Goal: Task Accomplishment & Management: Use online tool/utility

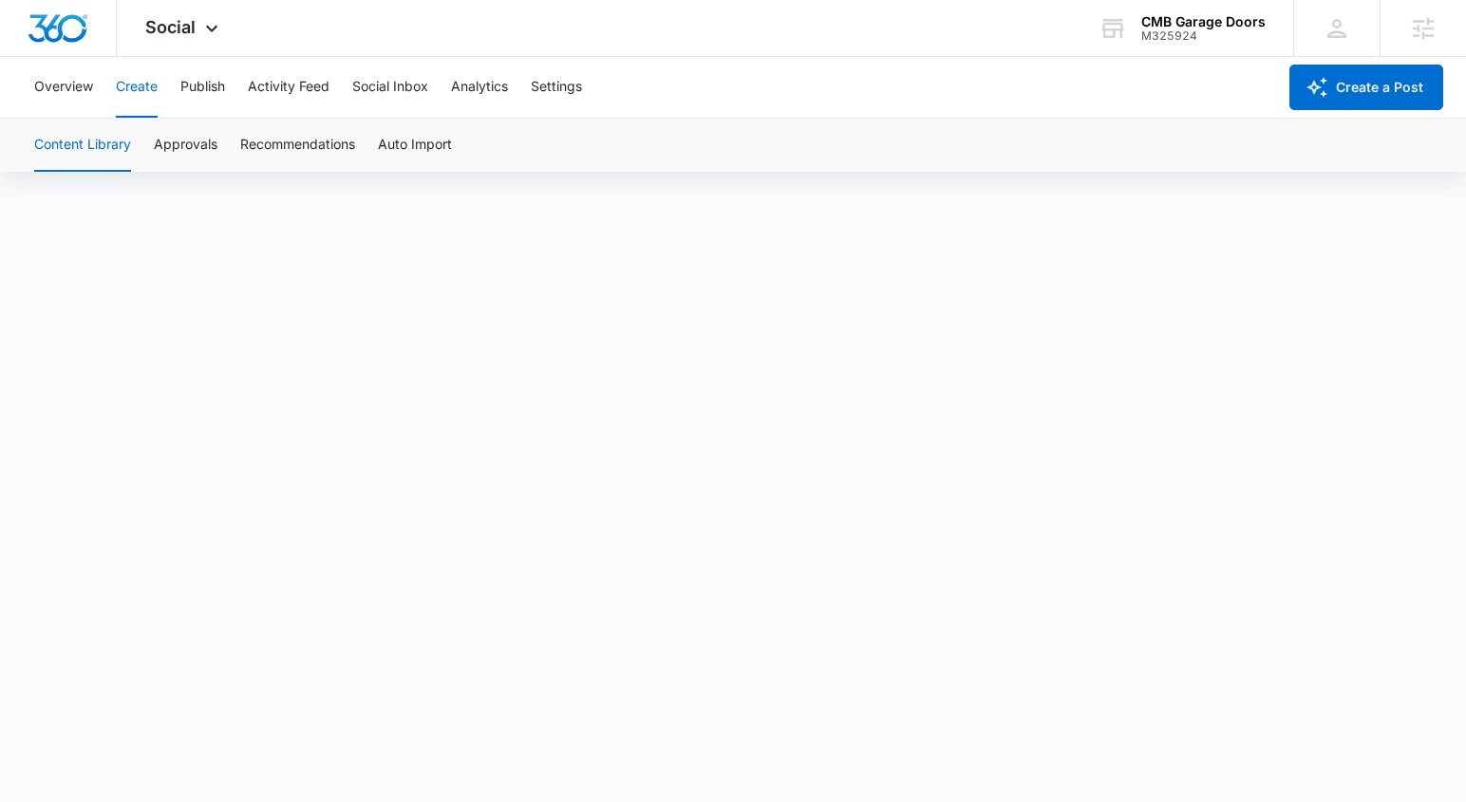
click at [58, 24] on img "Dashboard" at bounding box center [58, 28] width 61 height 28
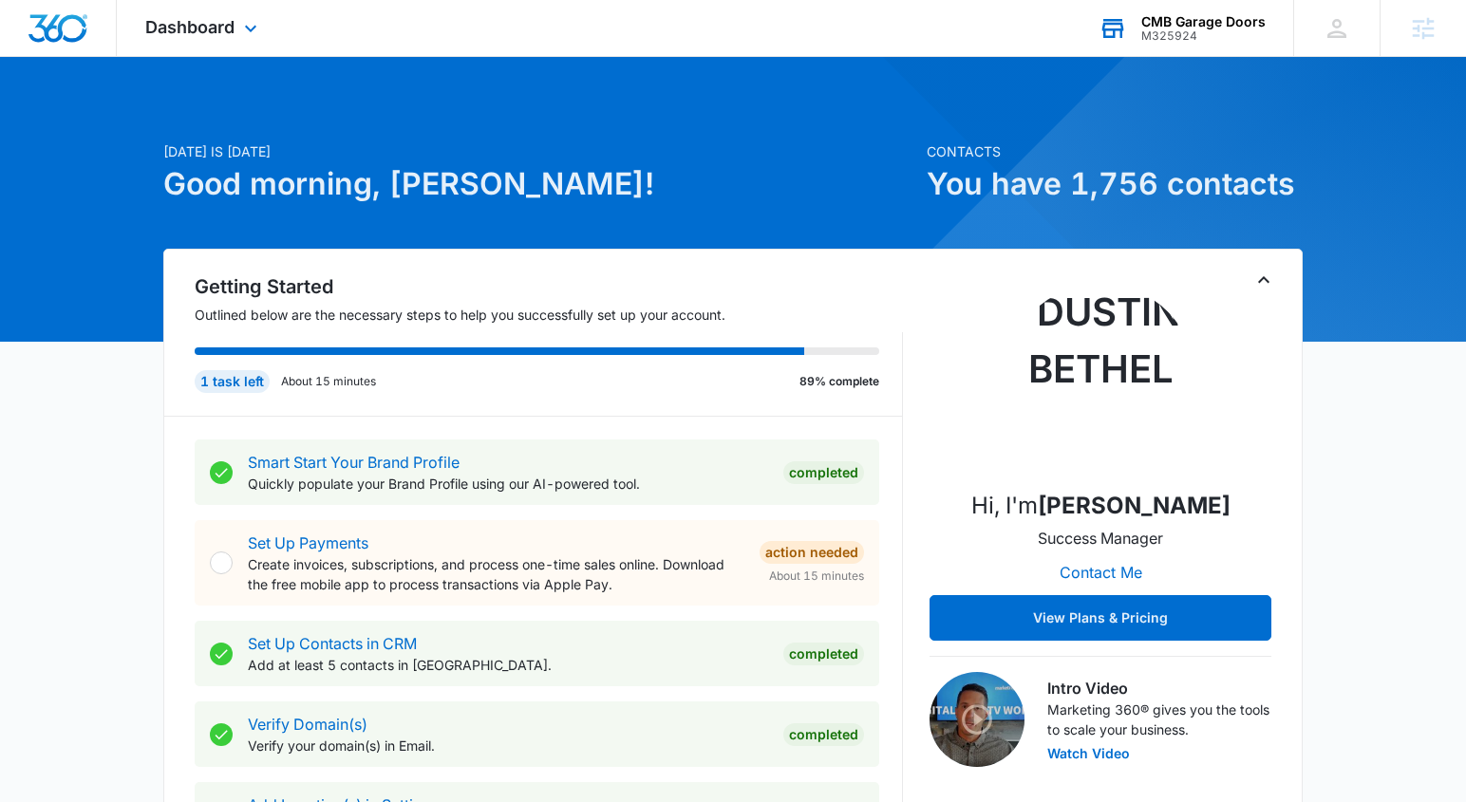
click at [1185, 47] on div "CMB Garage Doors M325924 Your Accounts View All" at bounding box center [1181, 28] width 223 height 56
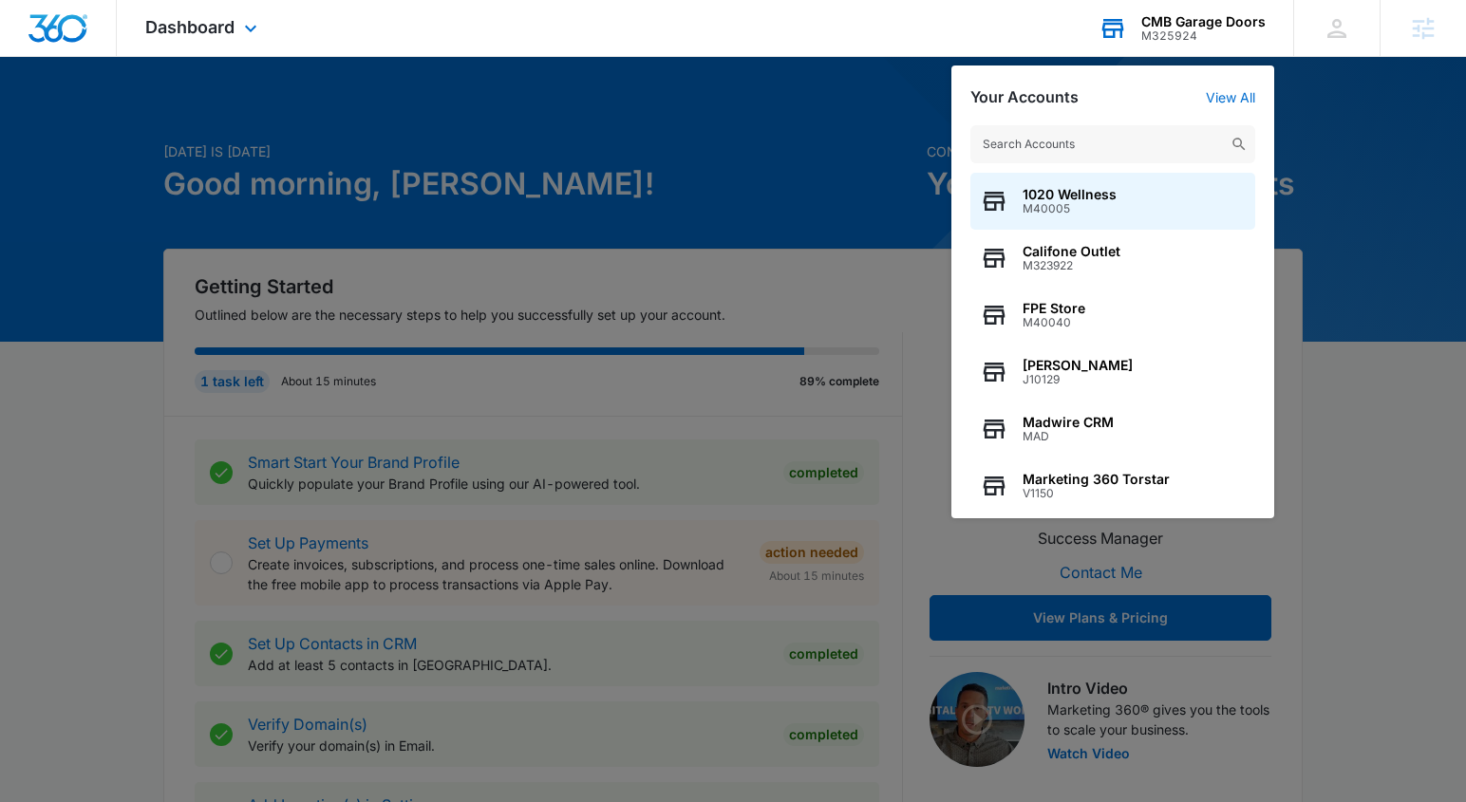
click at [1171, 137] on input "text" at bounding box center [1112, 144] width 285 height 38
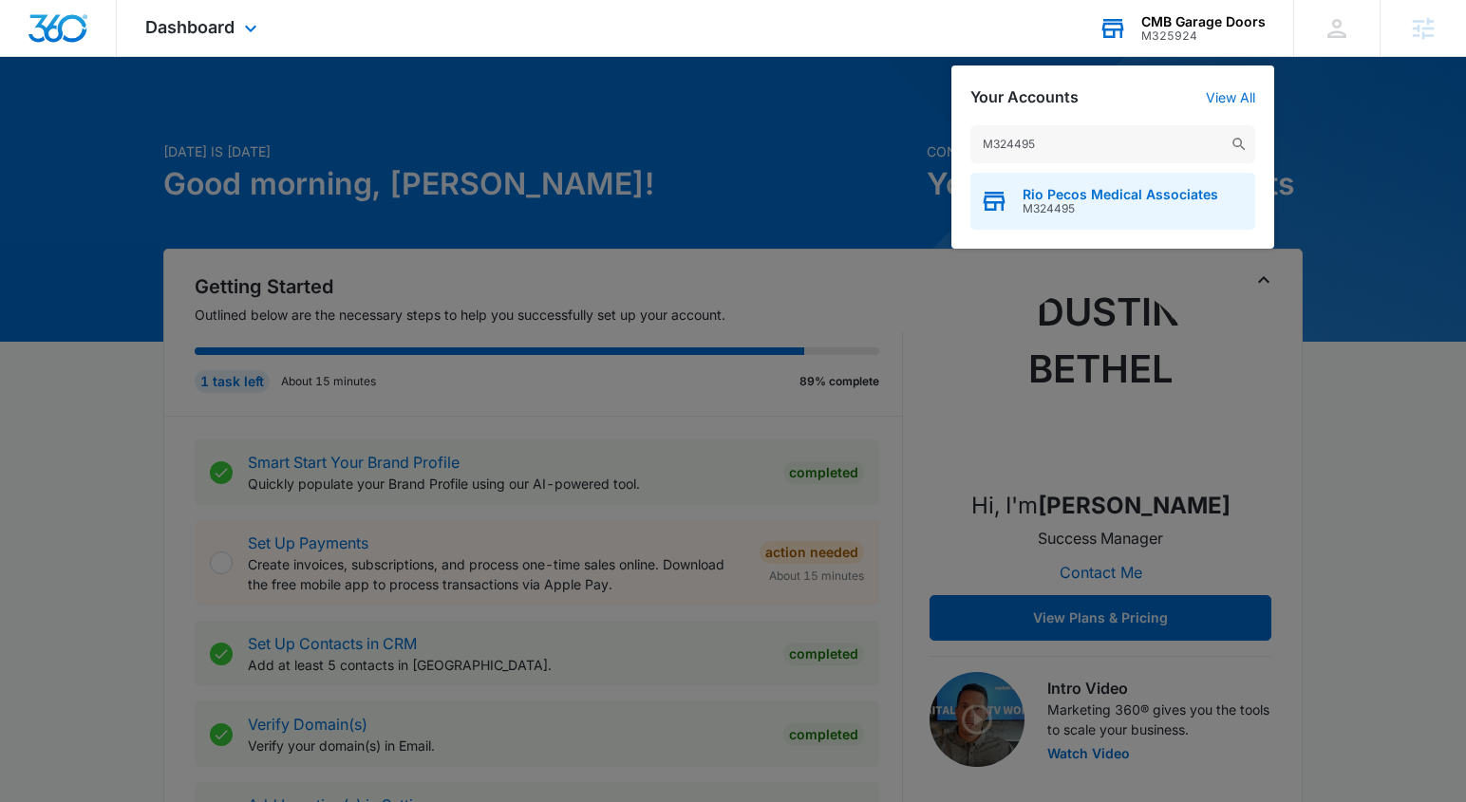
type input "M324495"
click at [1152, 197] on span "Rio Pecos Medical Associates" at bounding box center [1120, 194] width 196 height 15
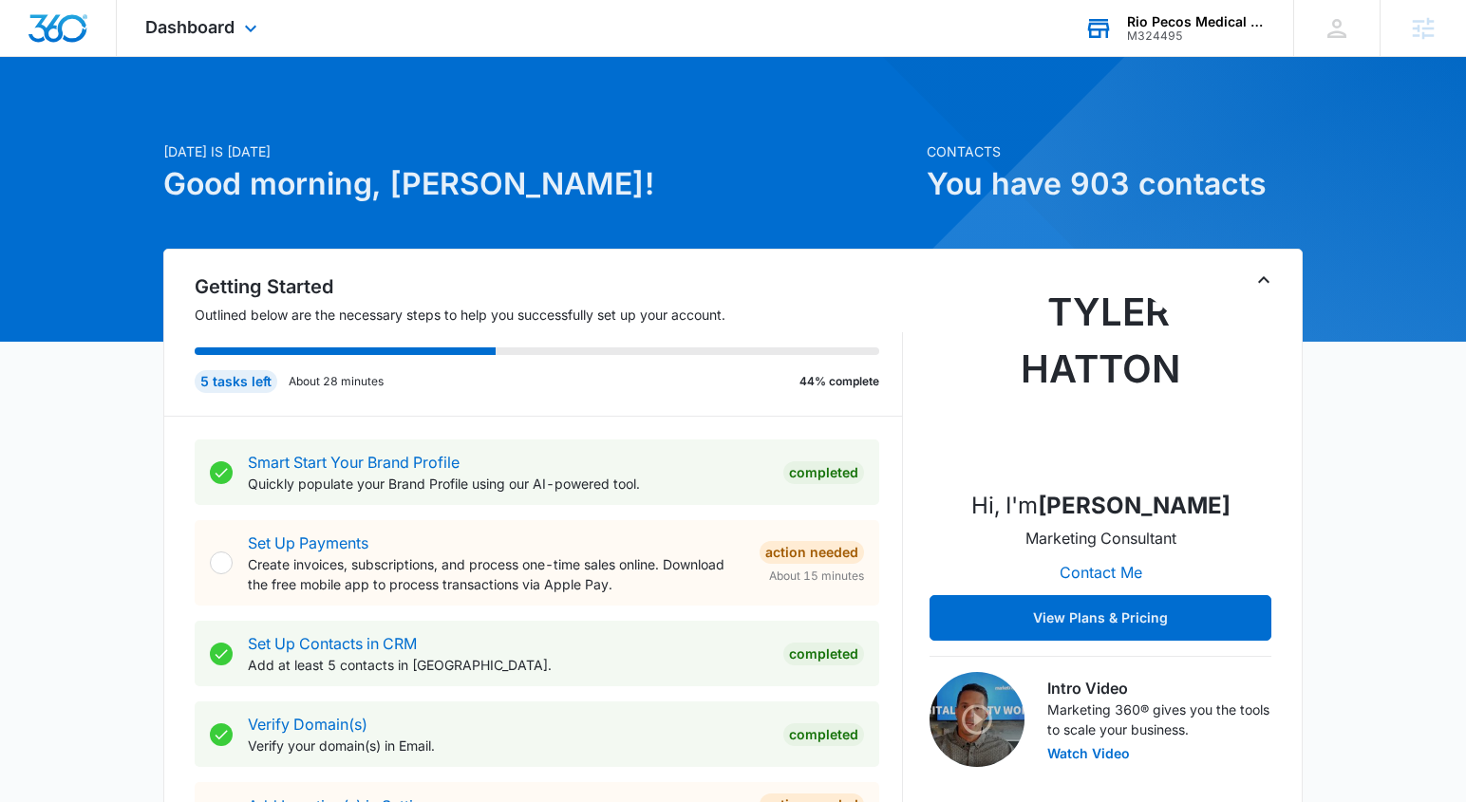
click at [234, 37] on div "Dashboard Apps Reputation Websites Forms CRM Email Social Content Ads Intellige…" at bounding box center [204, 28] width 174 height 56
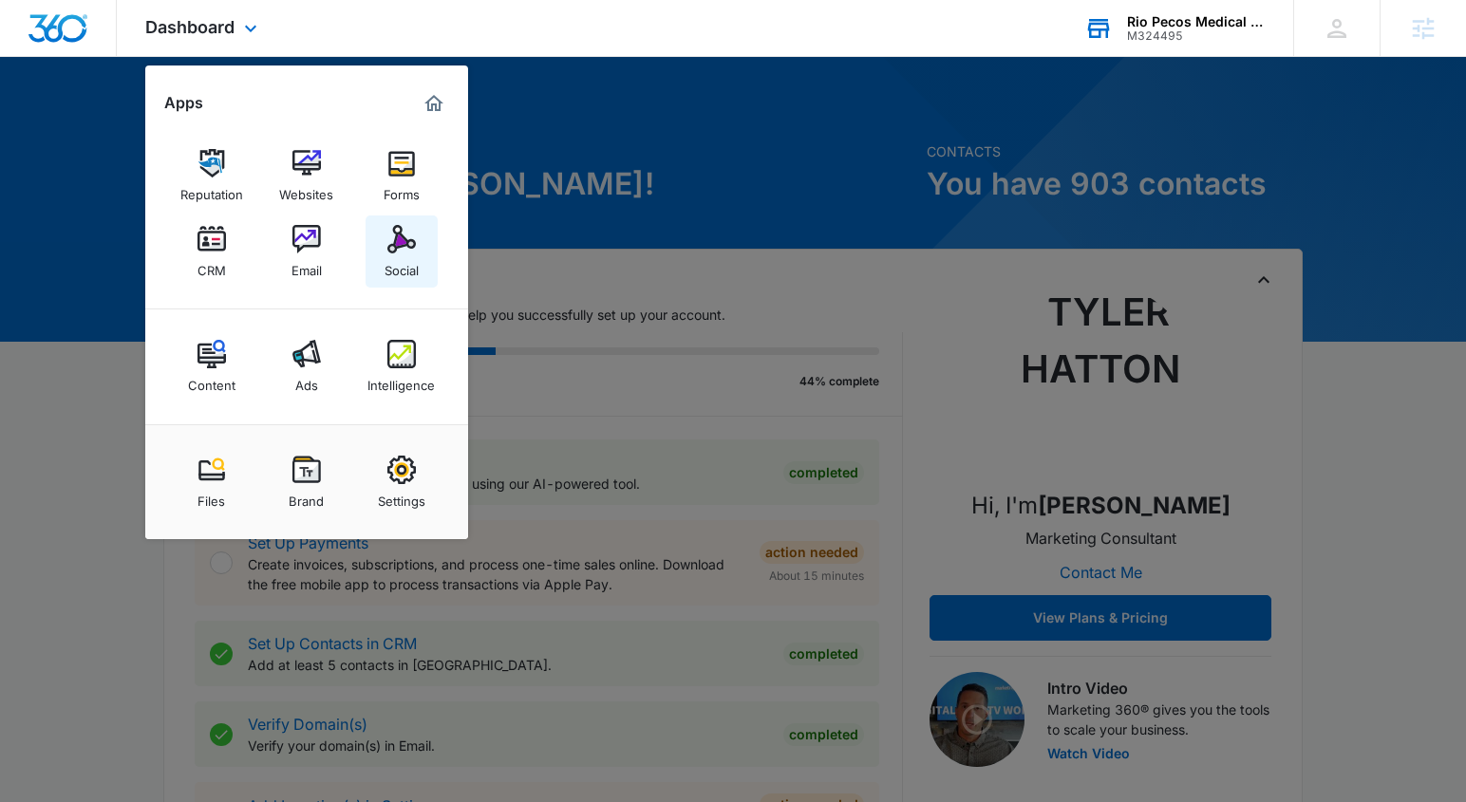
click at [399, 259] on div "Social" at bounding box center [401, 265] width 34 height 25
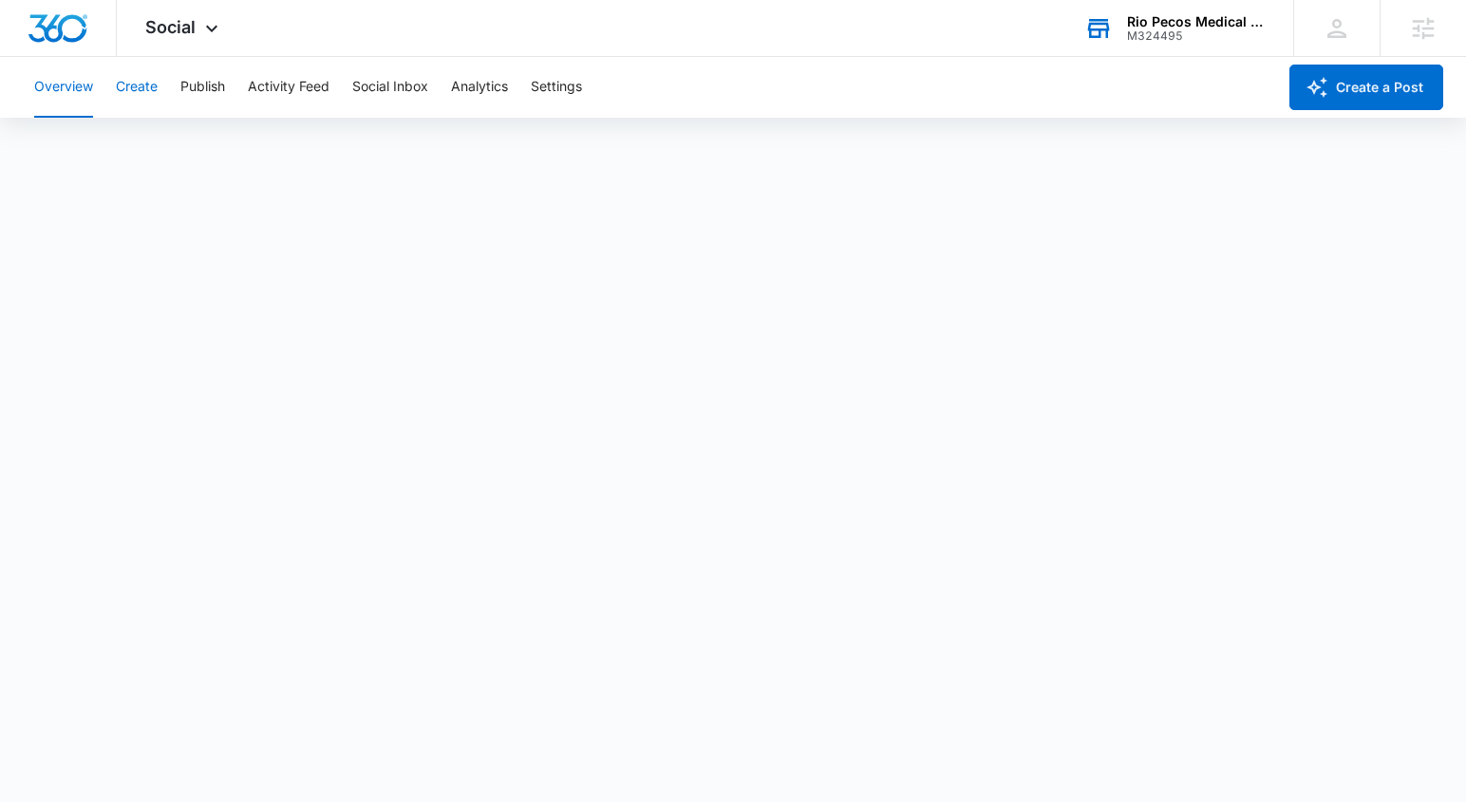
click at [142, 93] on button "Create" at bounding box center [137, 87] width 42 height 61
click at [203, 32] on icon at bounding box center [211, 33] width 23 height 23
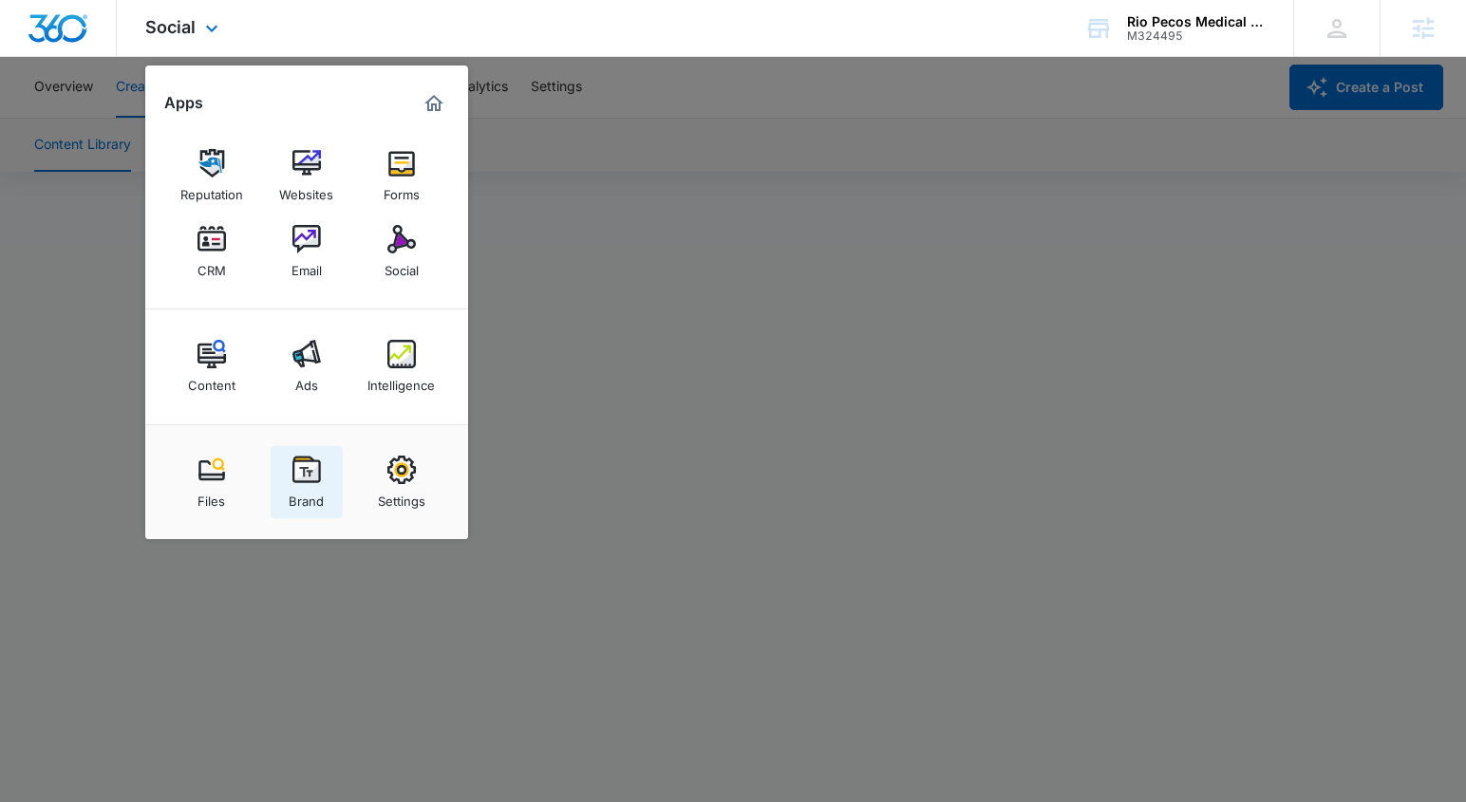
click at [299, 455] on link "Brand" at bounding box center [307, 482] width 72 height 72
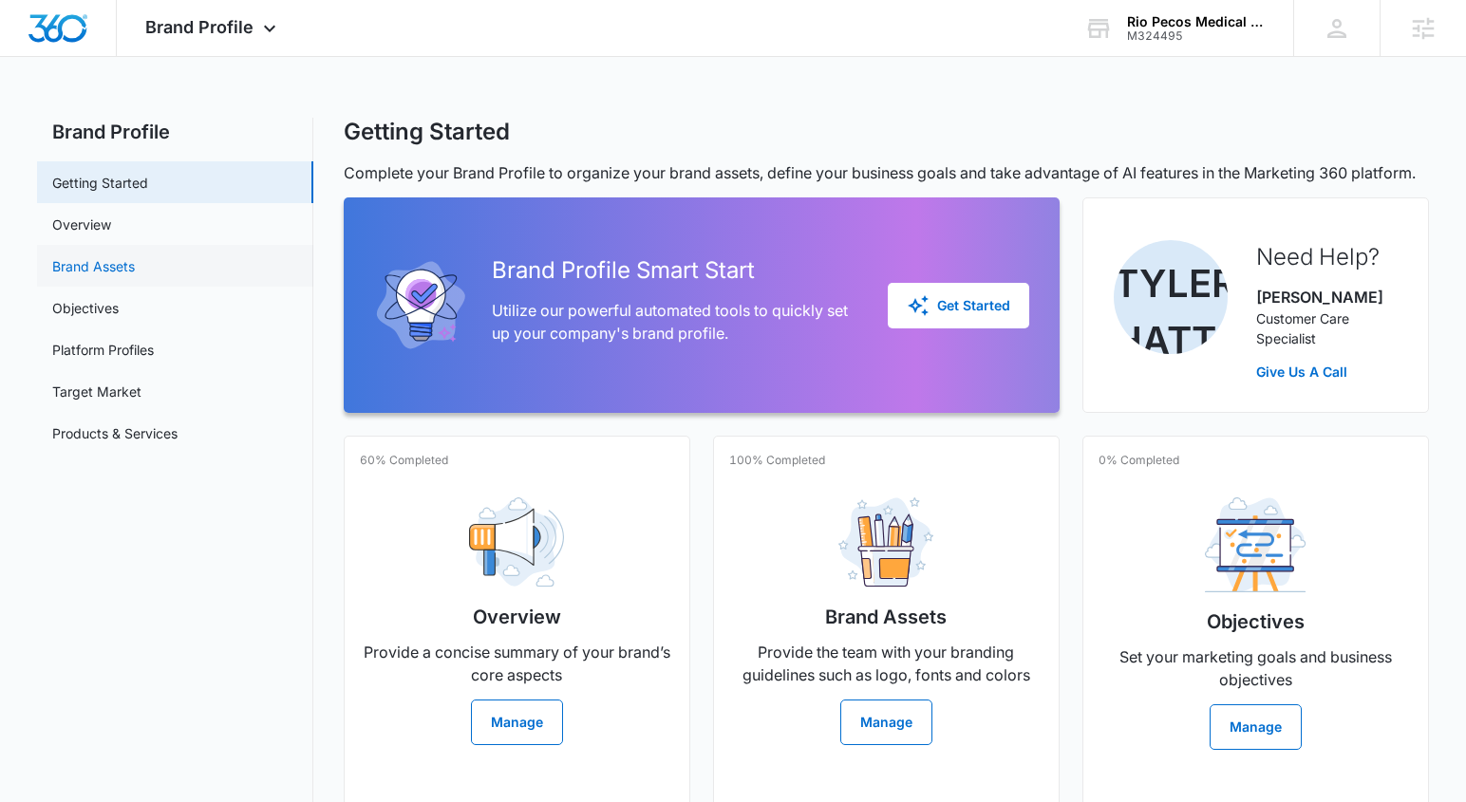
click at [114, 273] on link "Brand Assets" at bounding box center [93, 266] width 83 height 20
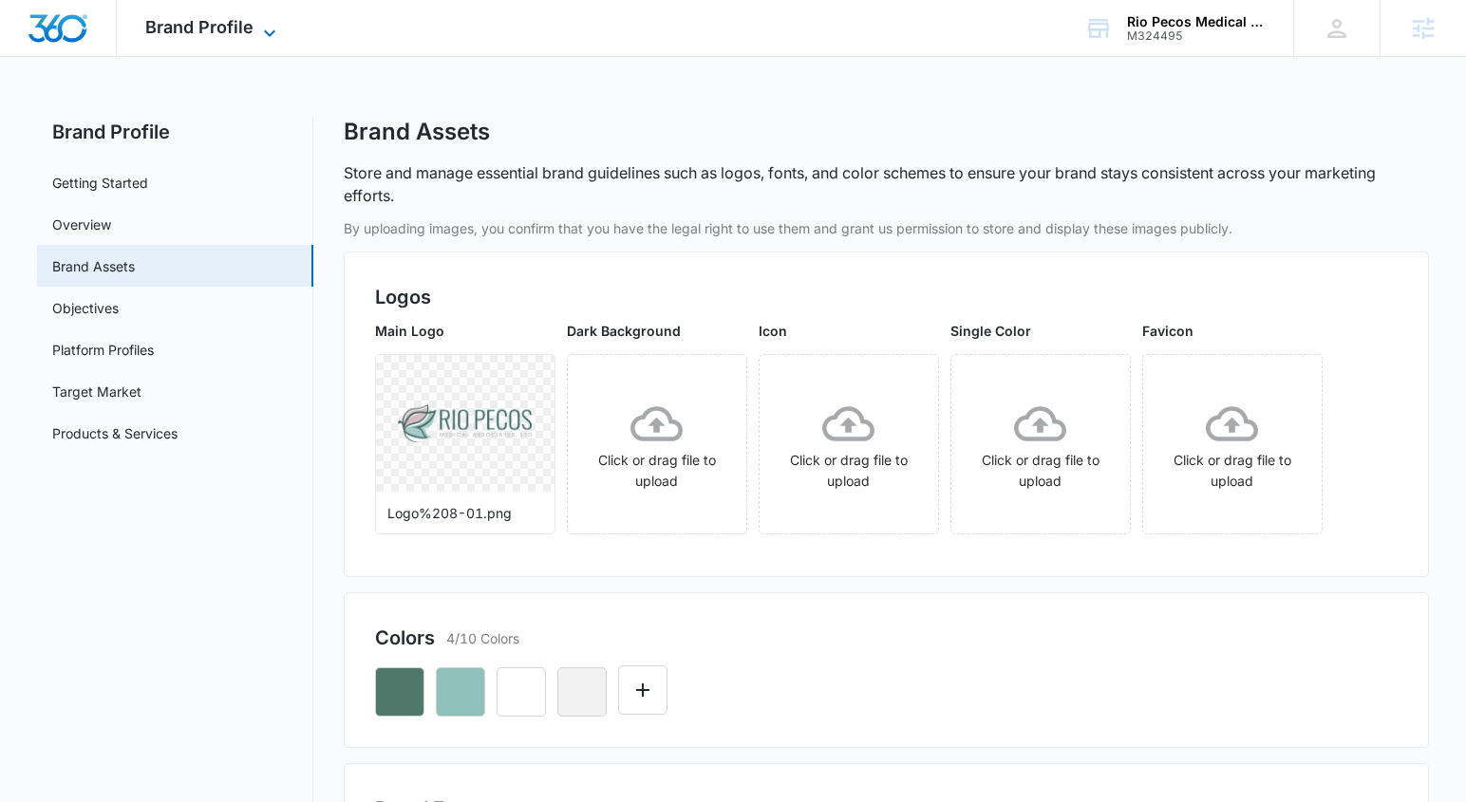
click at [278, 36] on icon at bounding box center [269, 33] width 23 height 23
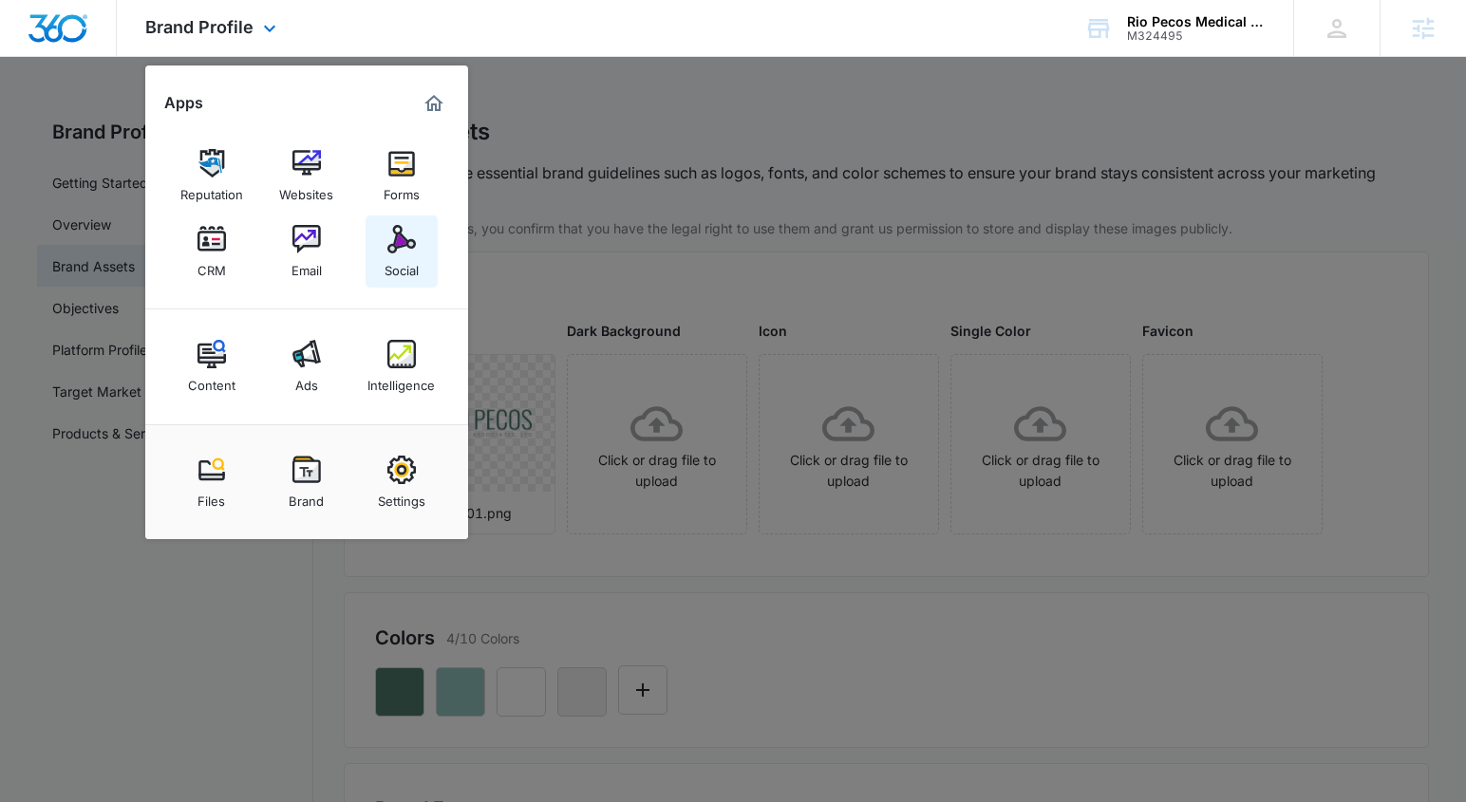
click at [387, 243] on img at bounding box center [401, 239] width 28 height 28
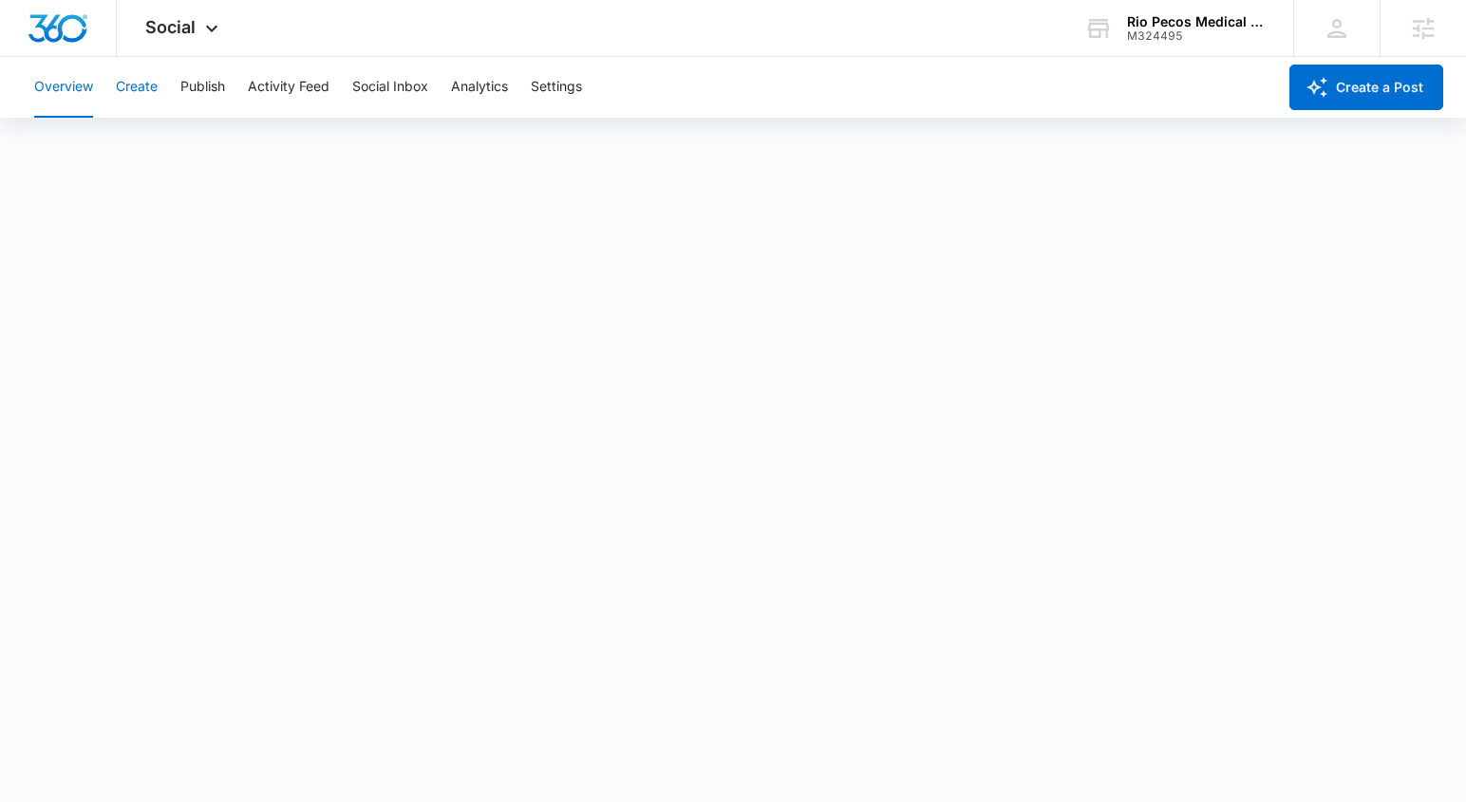
click at [122, 102] on button "Create" at bounding box center [137, 87] width 42 height 61
click at [211, 95] on button "Publish" at bounding box center [202, 87] width 45 height 61
click at [165, 159] on button "Schedules" at bounding box center [145, 145] width 65 height 53
click at [573, 85] on button "Settings" at bounding box center [556, 87] width 51 height 61
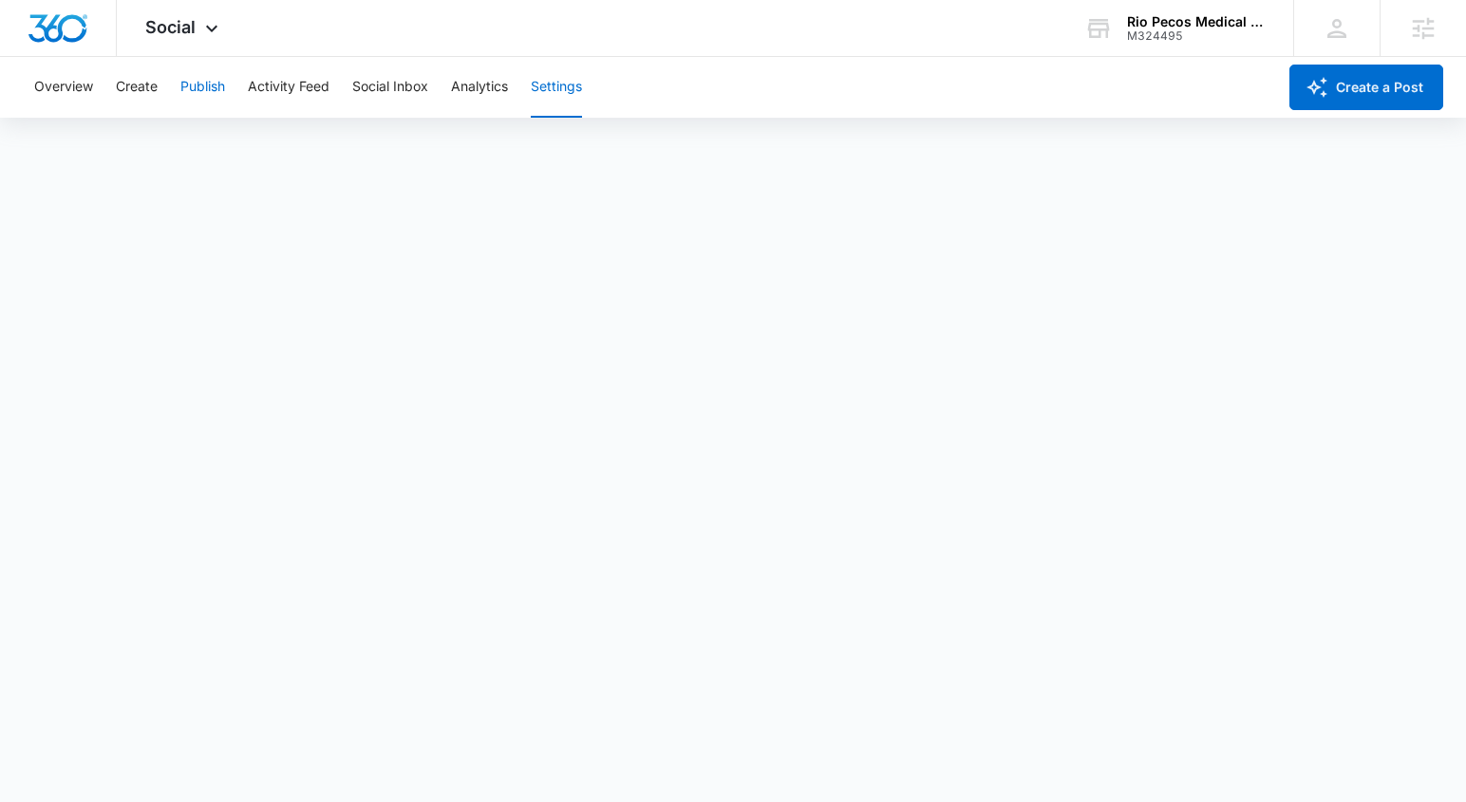
click at [194, 91] on button "Publish" at bounding box center [202, 87] width 45 height 61
click at [159, 161] on button "Schedules" at bounding box center [145, 145] width 65 height 53
click at [141, 94] on button "Create" at bounding box center [137, 87] width 42 height 61
click at [221, 96] on button "Publish" at bounding box center [202, 87] width 45 height 61
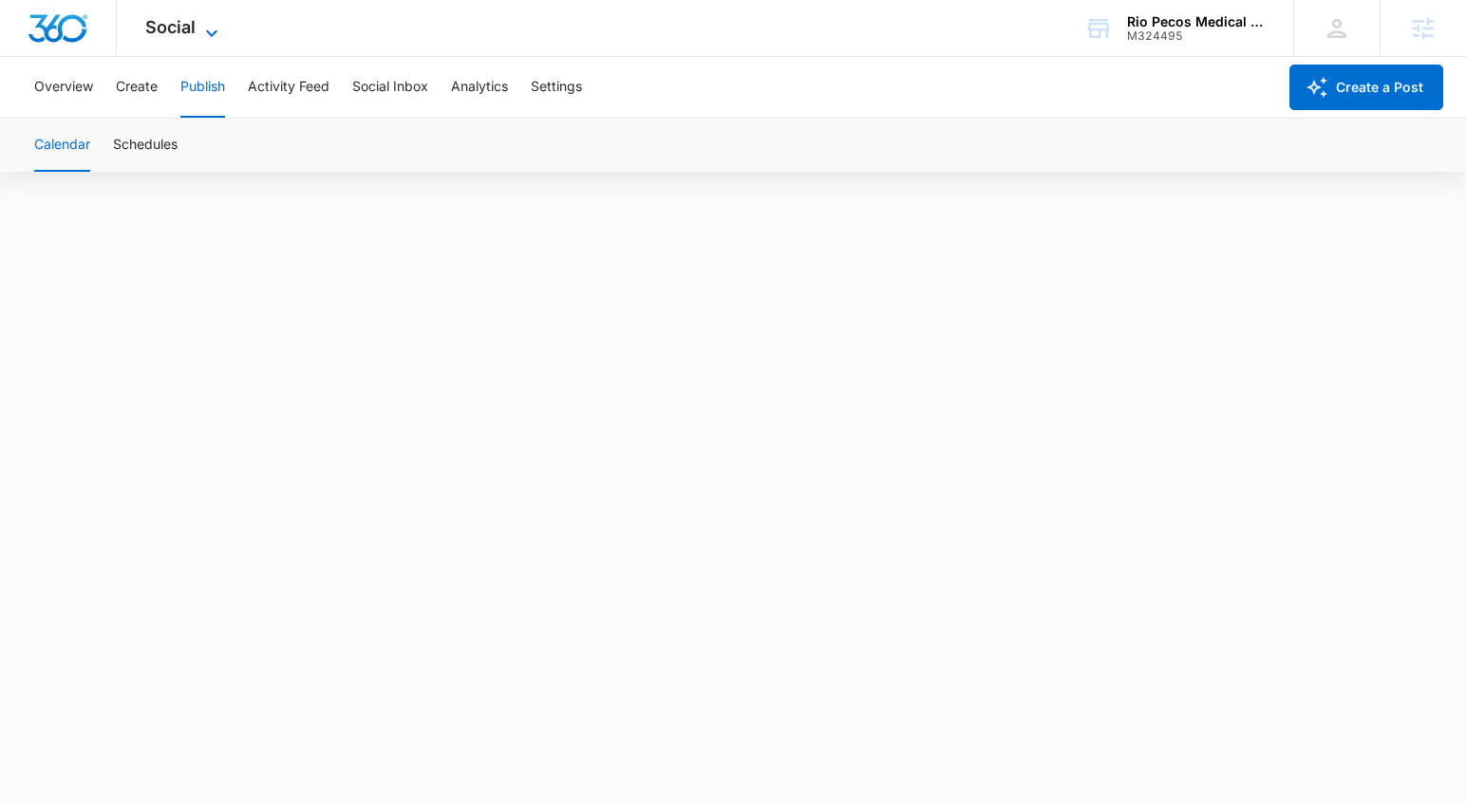
click at [167, 28] on span "Social" at bounding box center [170, 27] width 50 height 20
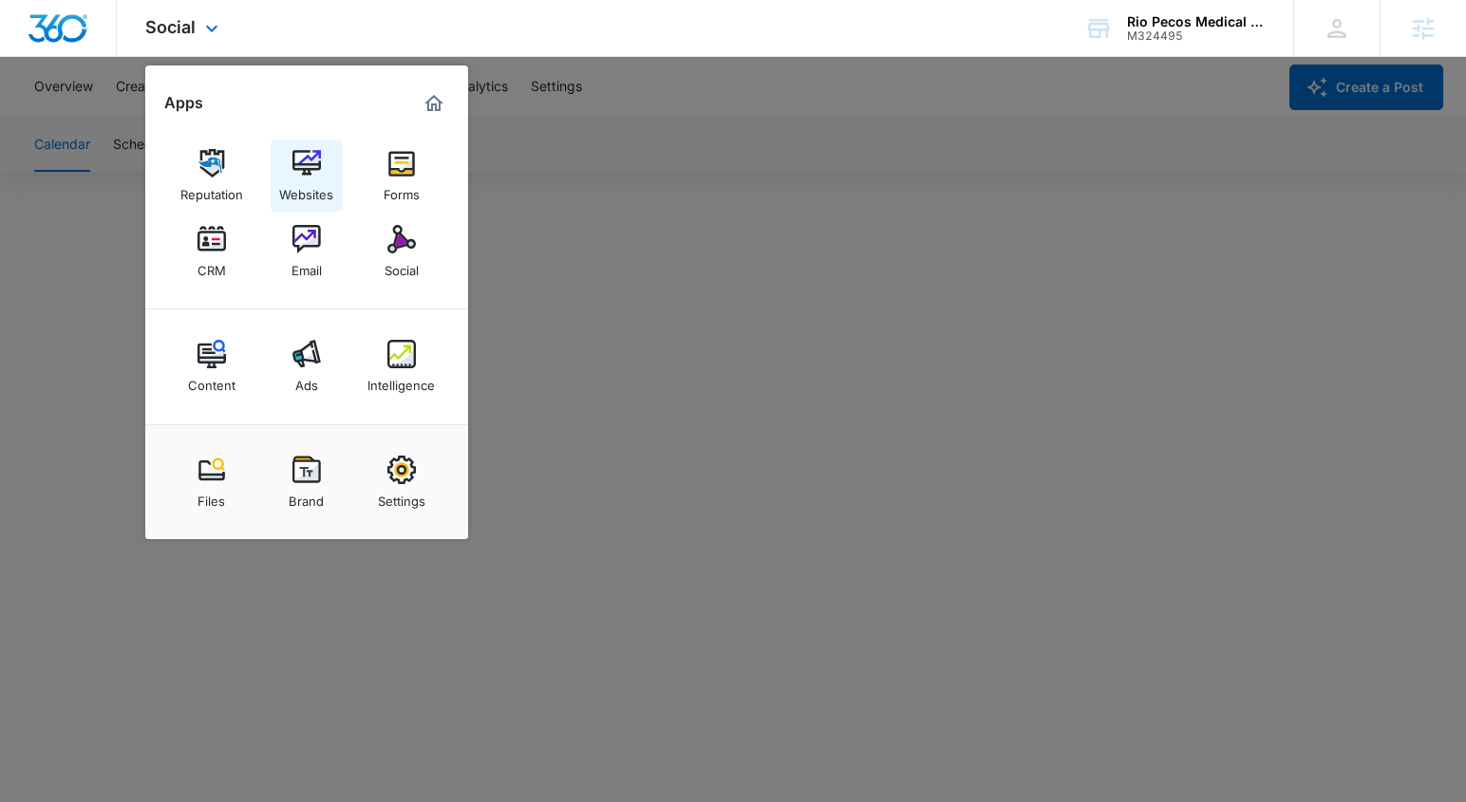
click at [310, 172] on img at bounding box center [306, 163] width 28 height 28
